Goal: Check status

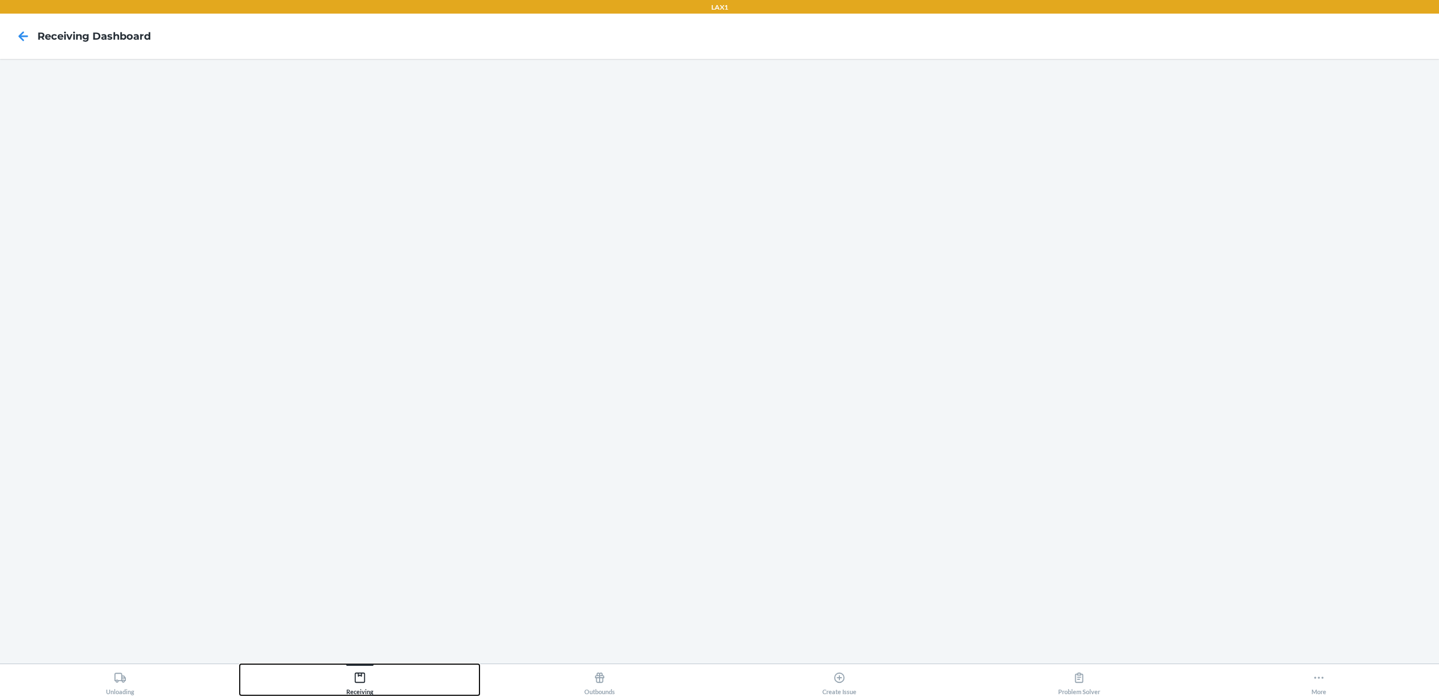
click at [367, 676] on div "Receiving" at bounding box center [359, 681] width 27 height 28
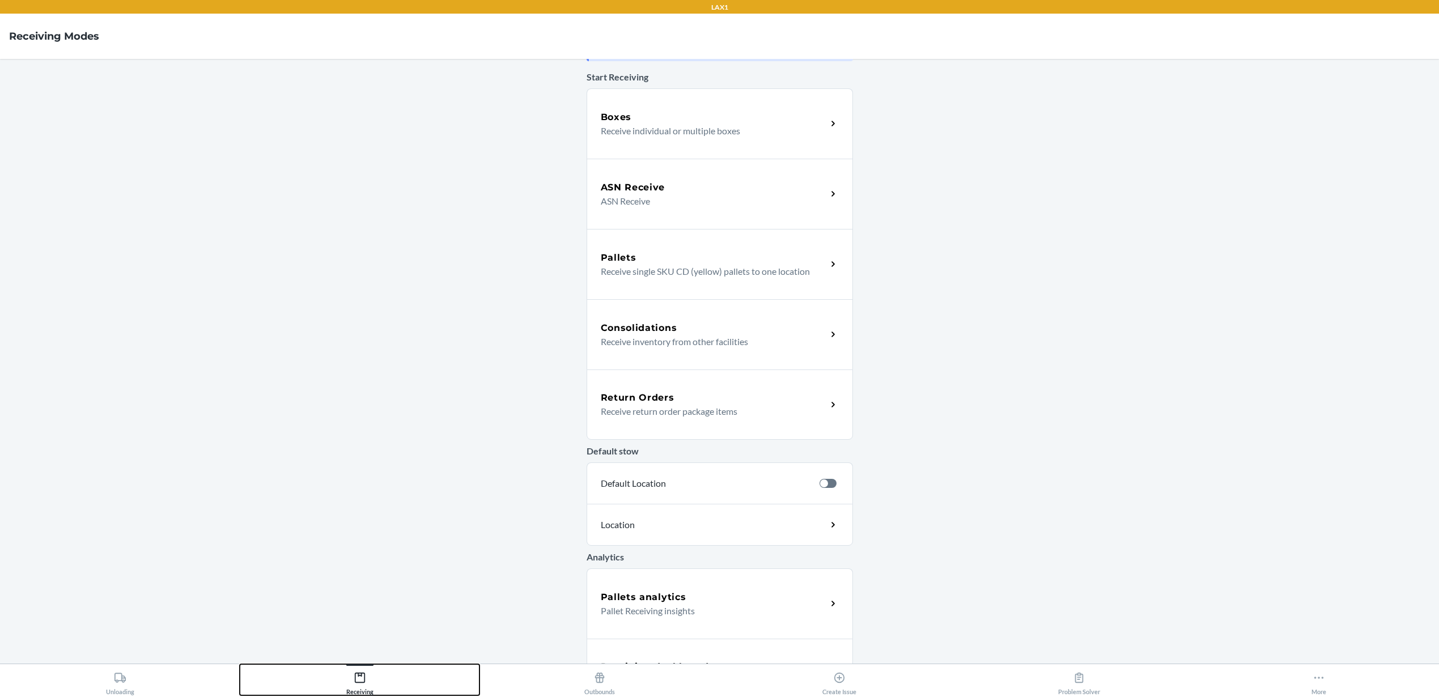
scroll to position [93, 0]
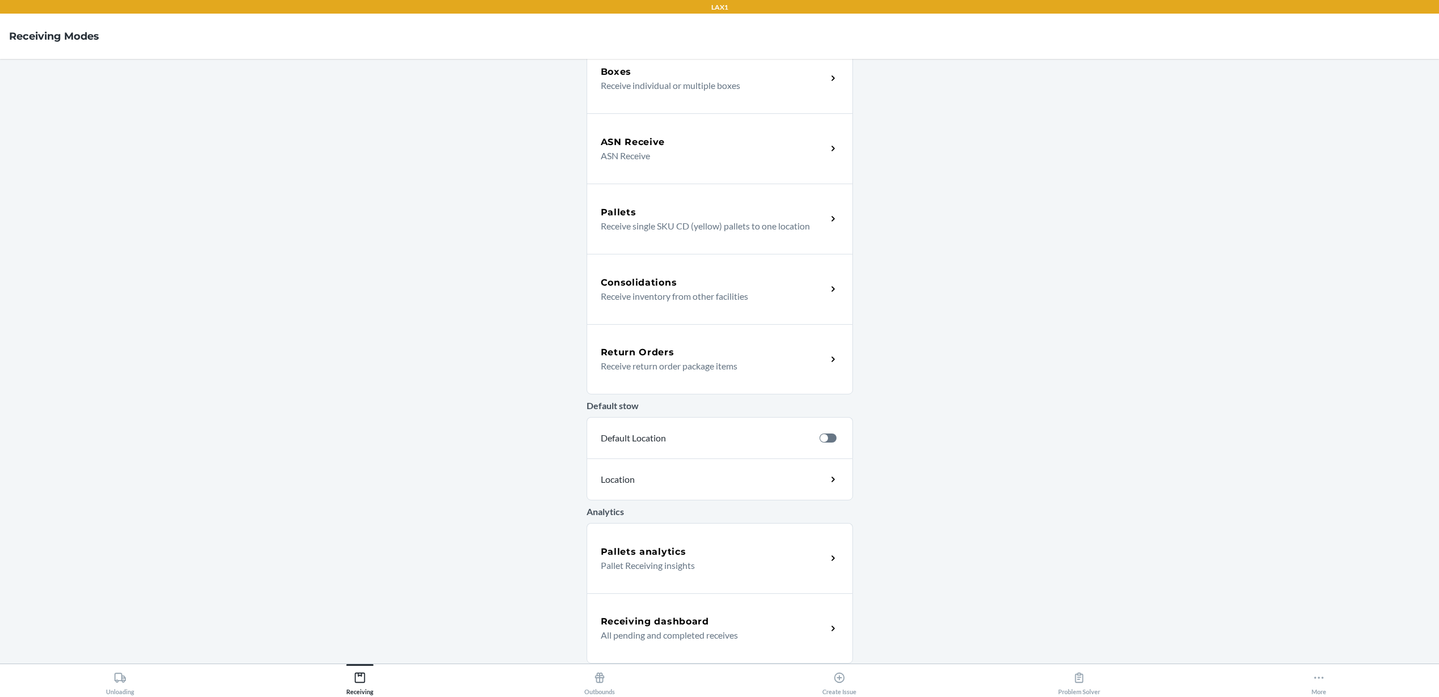
click at [671, 613] on div "Receiving dashboard All pending and completed receives" at bounding box center [720, 629] width 266 height 70
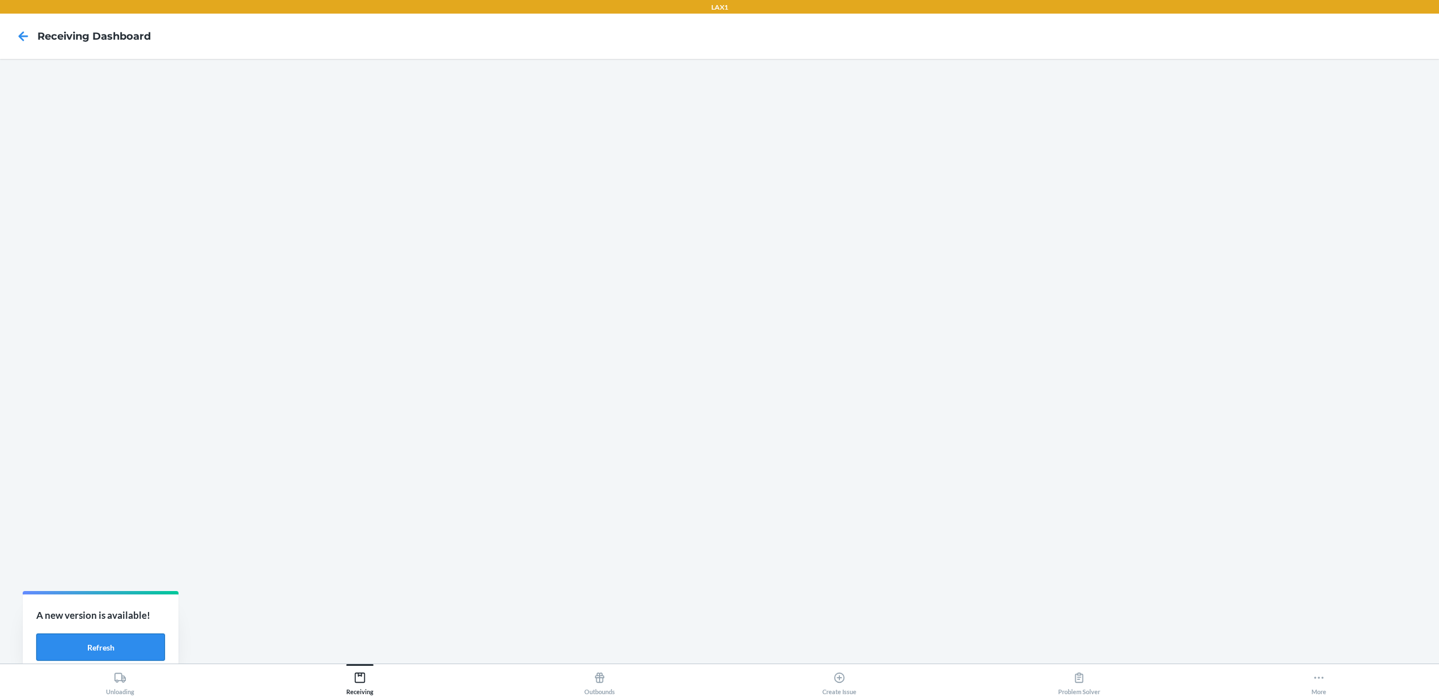
click at [124, 642] on button "Refresh" at bounding box center [100, 647] width 129 height 27
